Goal: Transaction & Acquisition: Purchase product/service

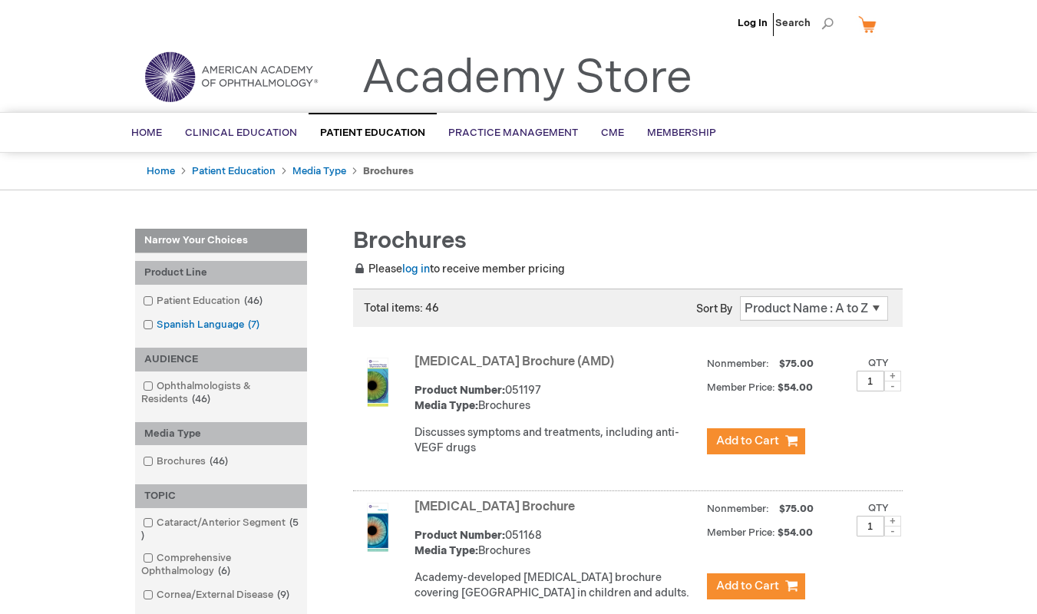
click at [157, 331] on span at bounding box center [157, 325] width 0 height 12
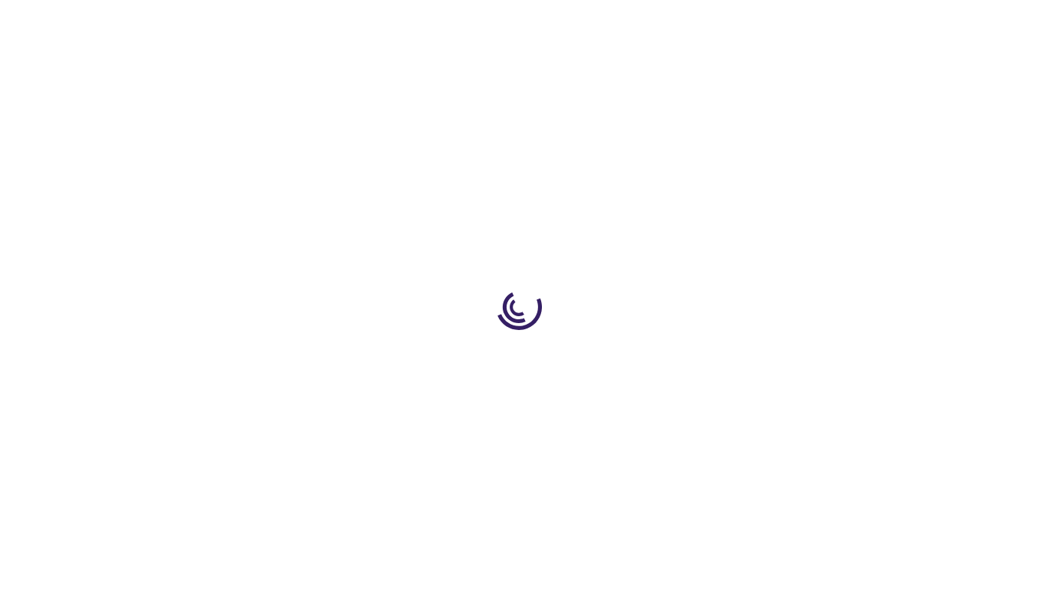
type input "1"
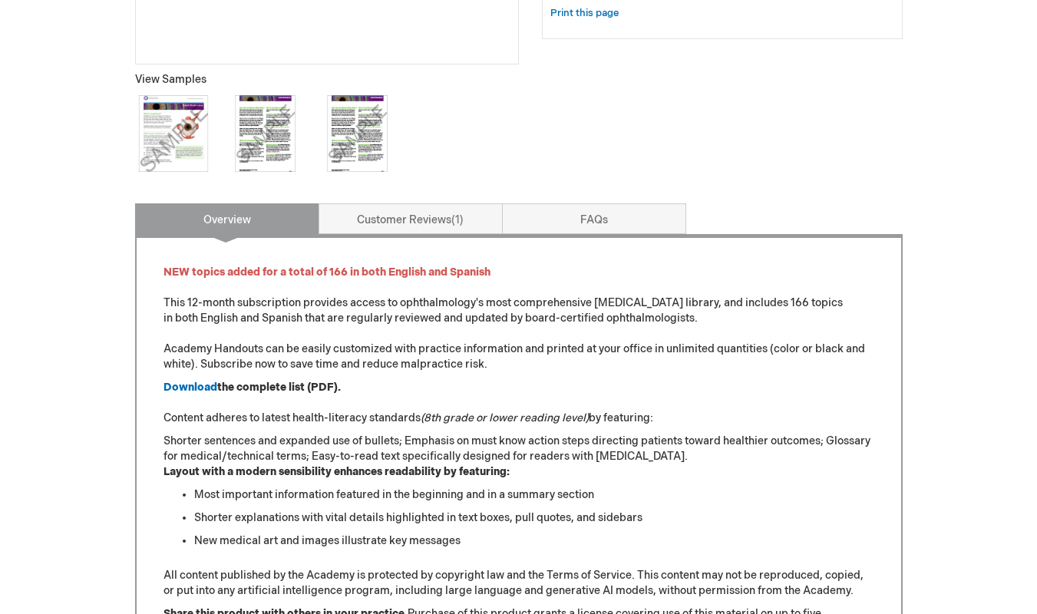
scroll to position [544, 0]
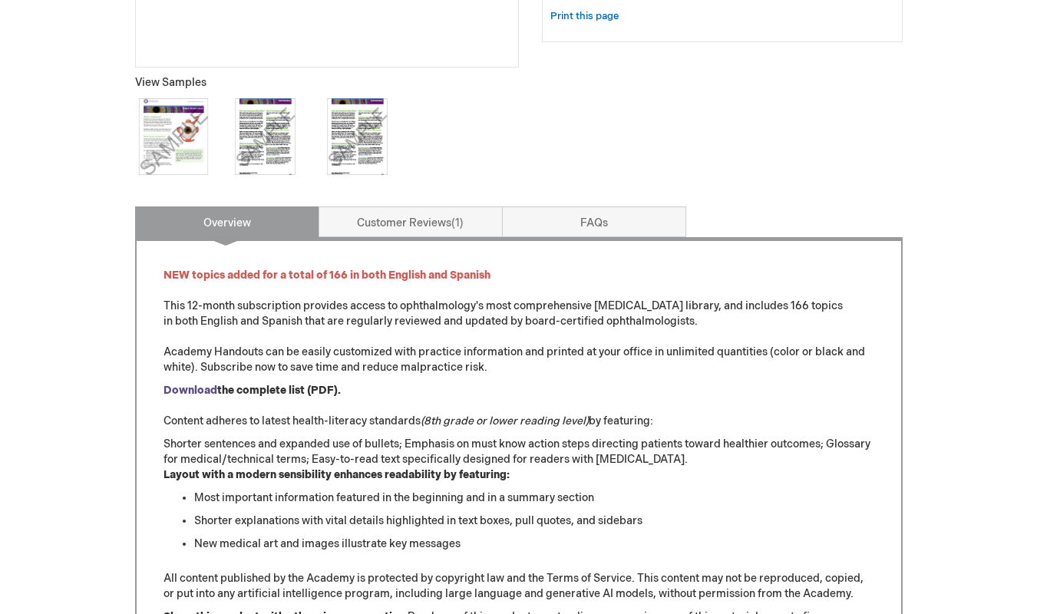
click at [194, 397] on strong "Download" at bounding box center [191, 390] width 54 height 13
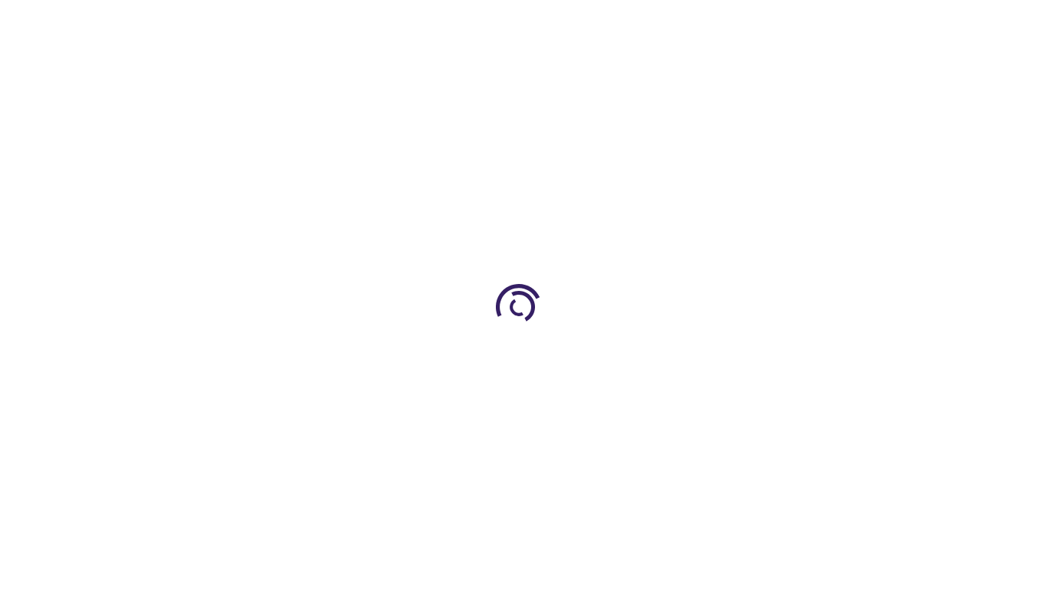
type input "1"
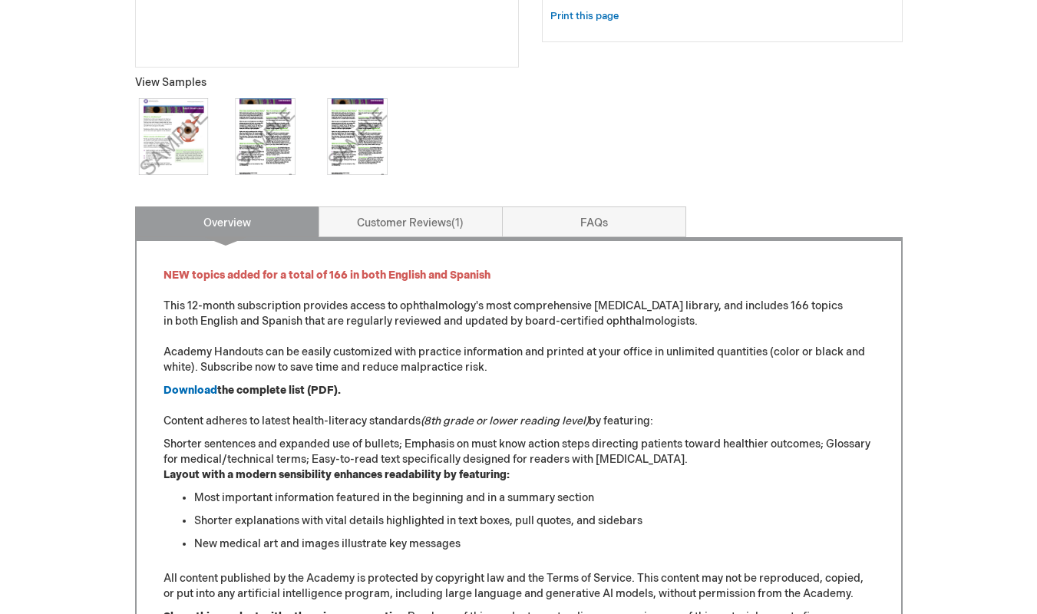
click at [175, 153] on img at bounding box center [173, 136] width 77 height 77
click at [276, 162] on img at bounding box center [265, 136] width 77 height 77
click at [361, 149] on img at bounding box center [357, 136] width 77 height 77
